Goal: Information Seeking & Learning: Learn about a topic

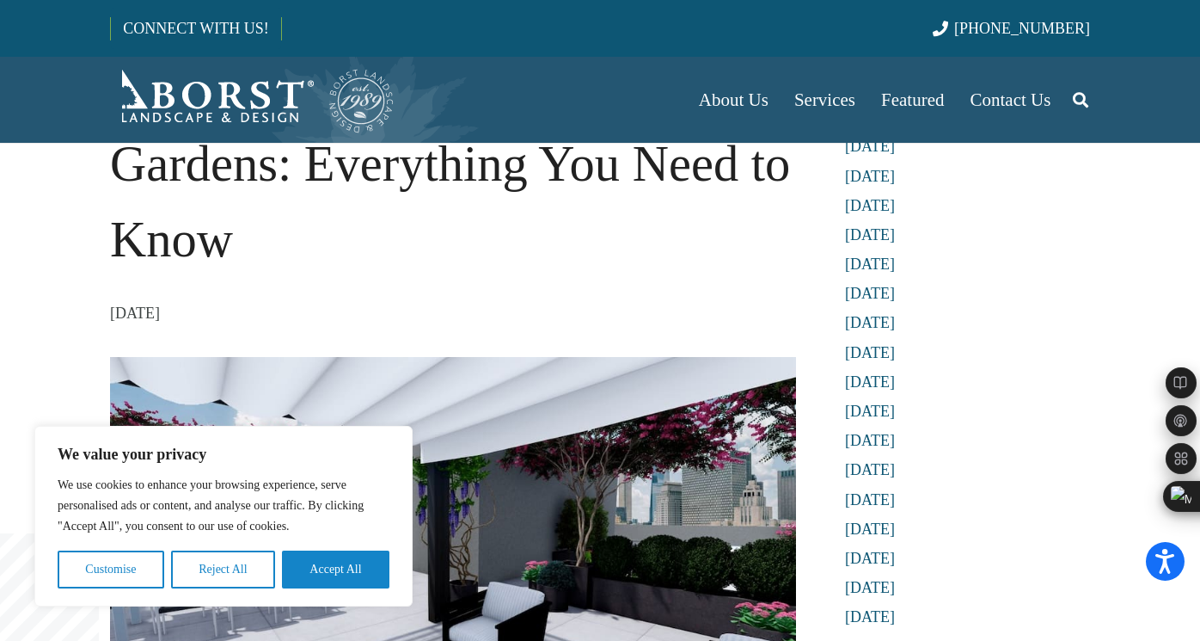
click at [284, 230] on h1 "An Essential Guide to Rooftop Gardens: Everything You Need to Know" at bounding box center [453, 164] width 686 height 226
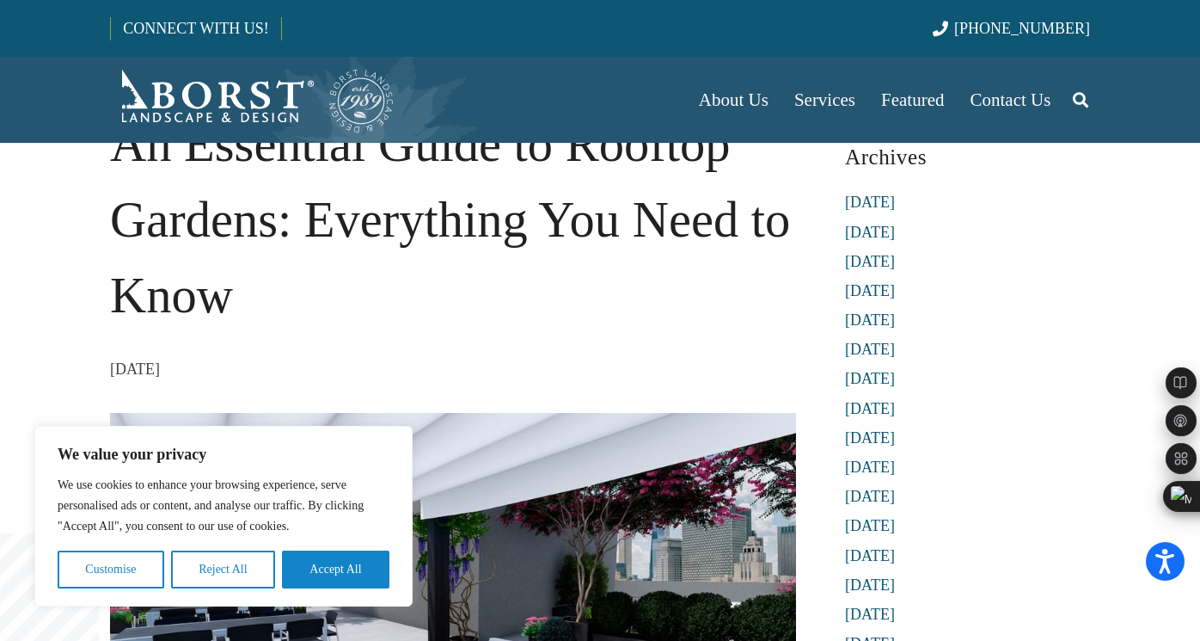
scroll to position [49, 0]
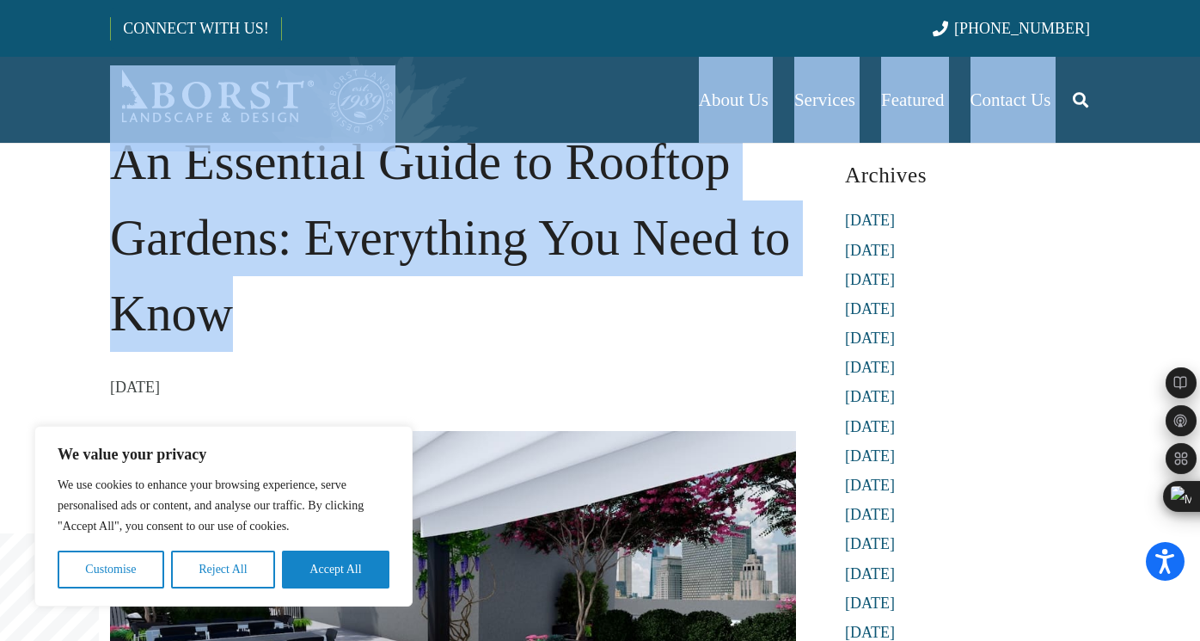
drag, startPoint x: 270, startPoint y: 329, endPoint x: 109, endPoint y: 137, distance: 250.9
copy div "About Us Our Team Articles Testimonials Referral Program Careers Services Lands…"
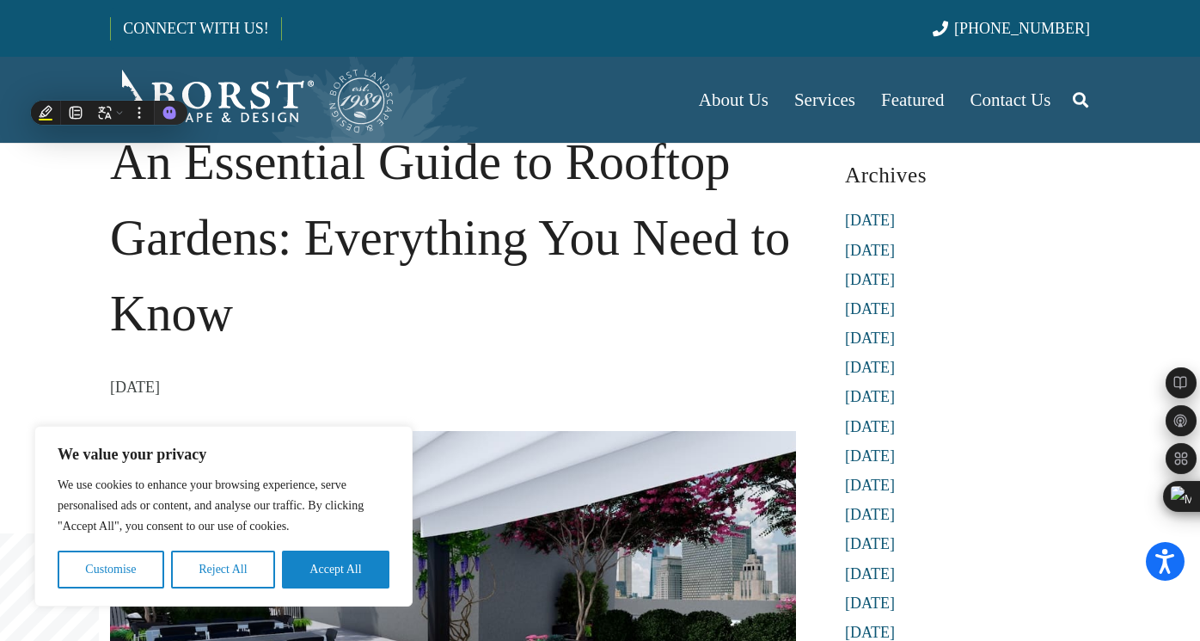
click at [119, 259] on h1 "An Essential Guide to Rooftop Gardens: Everything You Need to Know" at bounding box center [453, 238] width 686 height 226
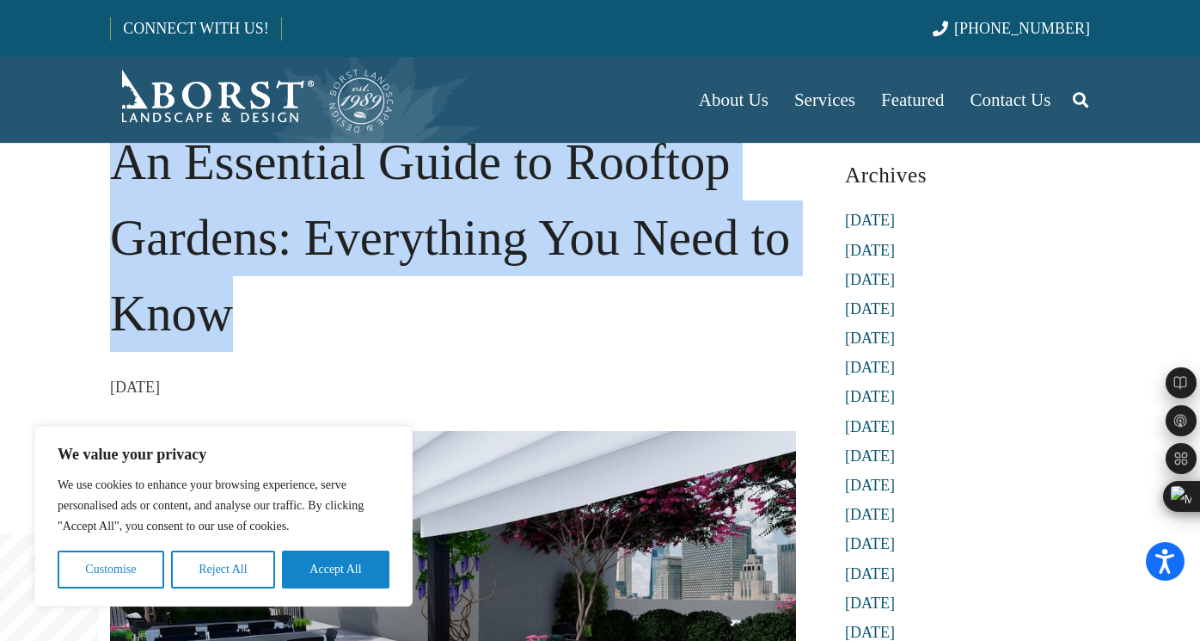
drag, startPoint x: 222, startPoint y: 320, endPoint x: 79, endPoint y: 175, distance: 203.7
copy h1 "An Essential Guide to Rooftop Gardens: Everything You Need to Know"
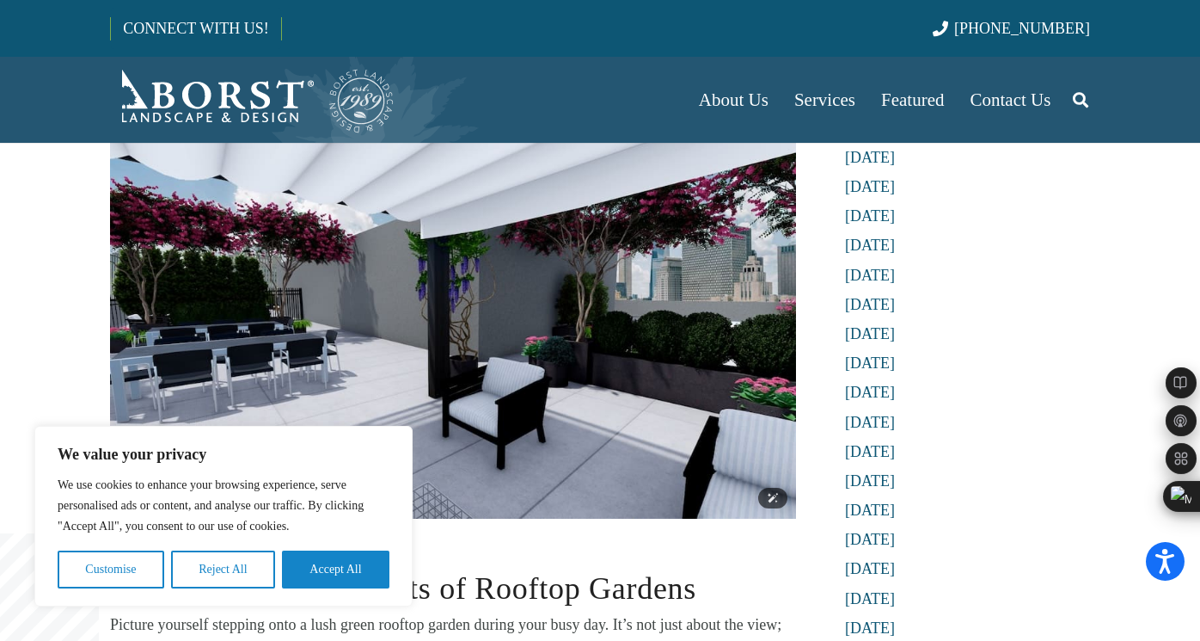
click at [572, 367] on img at bounding box center [453, 325] width 686 height 386
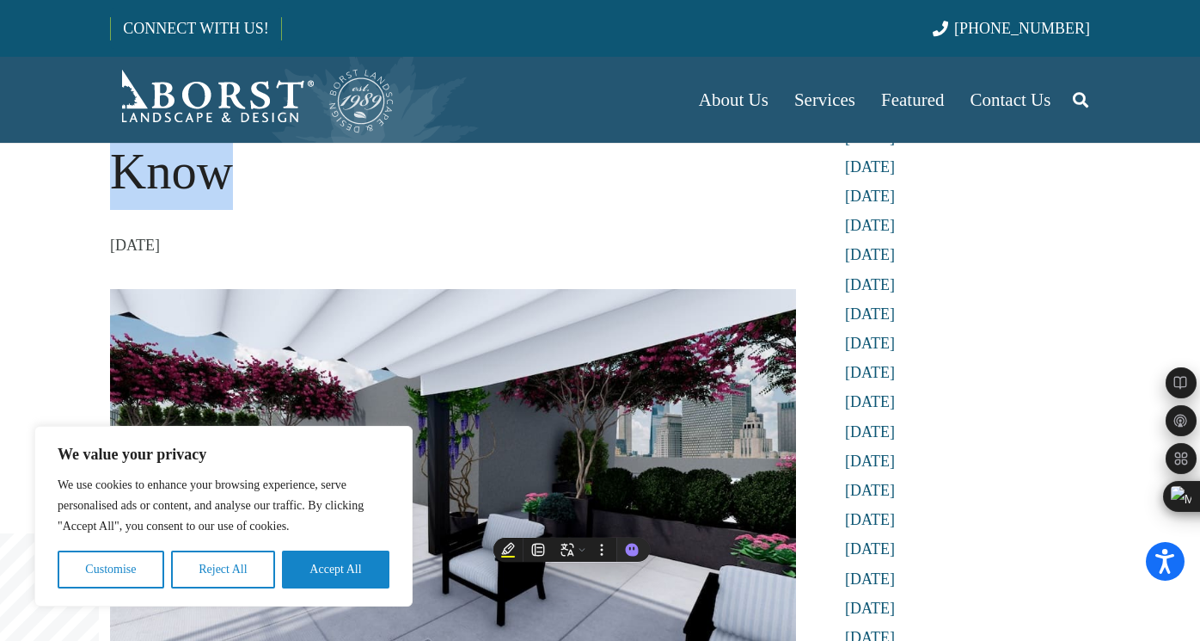
scroll to position [0, 0]
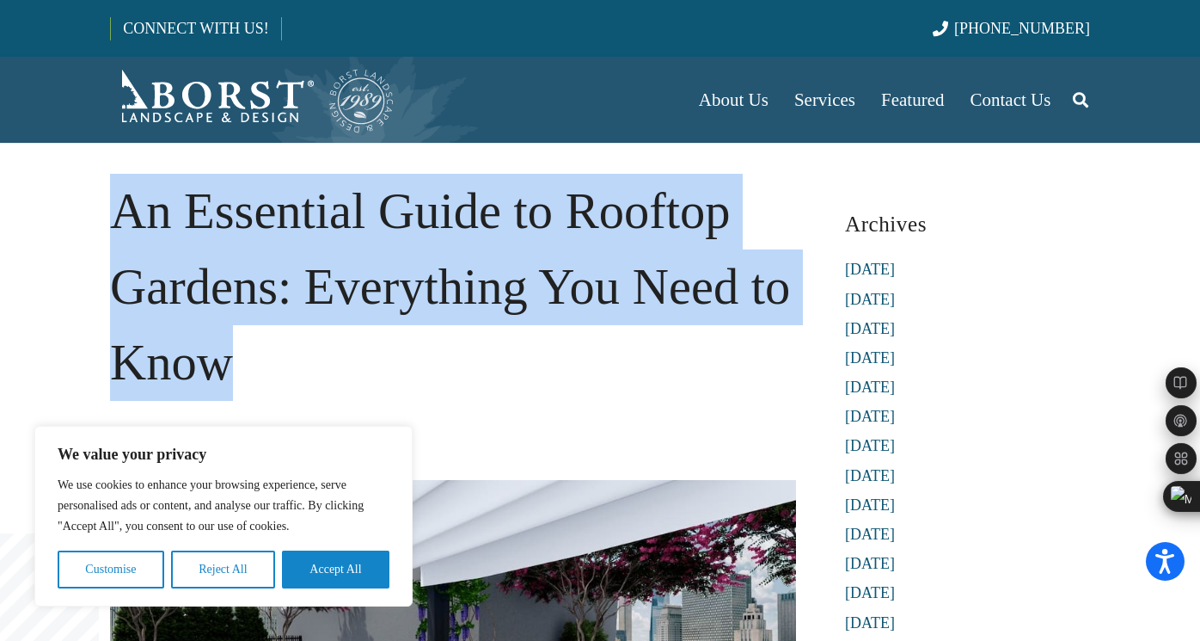
click at [484, 358] on h1 "An Essential Guide to Rooftop Gardens: Everything You Need to Know" at bounding box center [453, 287] width 686 height 226
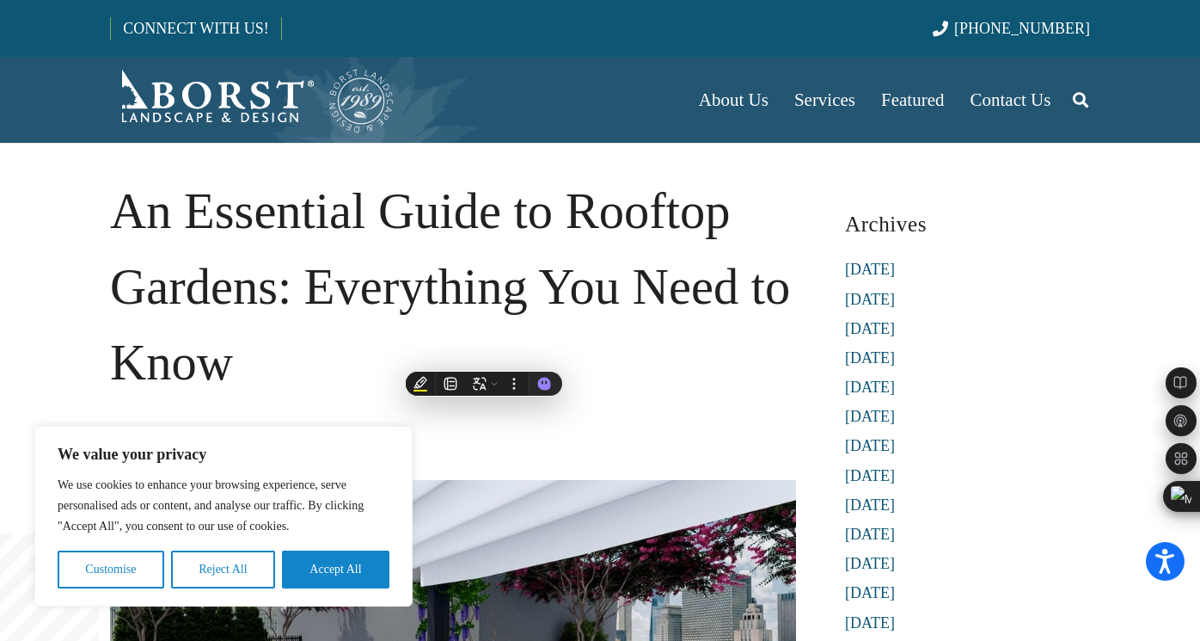
click at [385, 339] on h1 "An Essential Guide to Rooftop Gardens: Everything You Need to Know" at bounding box center [453, 287] width 686 height 226
